Goal: Communication & Community: Answer question/provide support

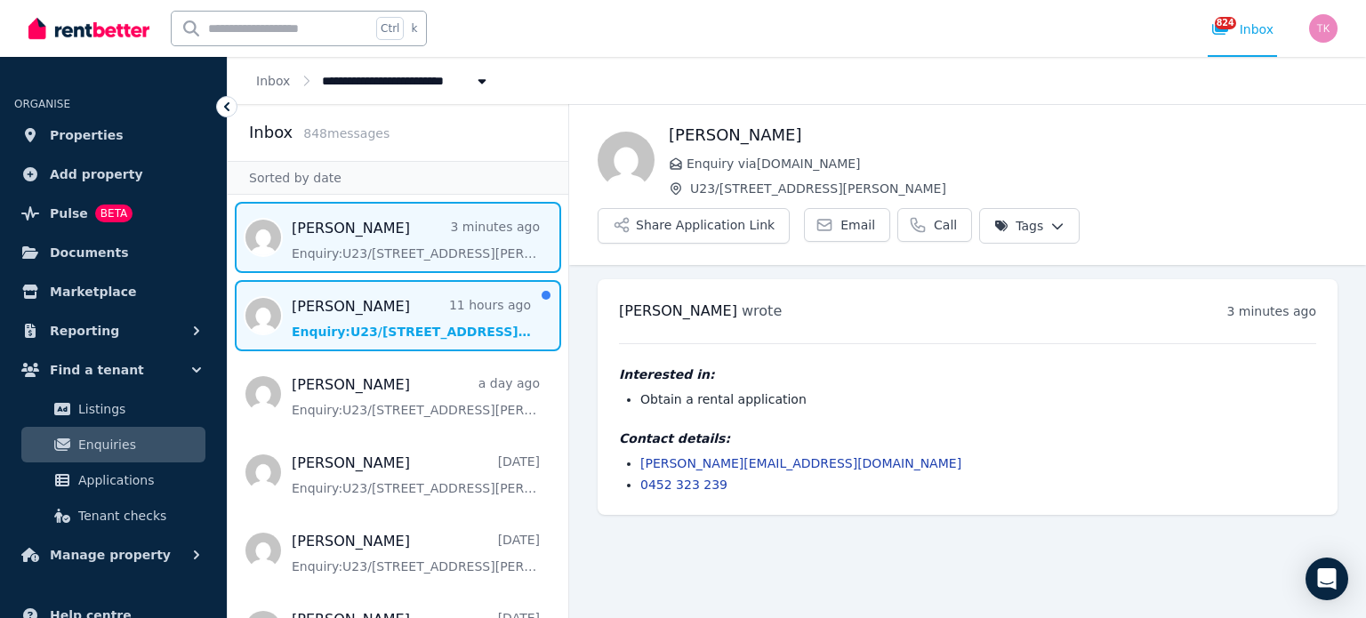
click at [412, 335] on span "Message list" at bounding box center [398, 315] width 341 height 71
